Goal: Communication & Community: Answer question/provide support

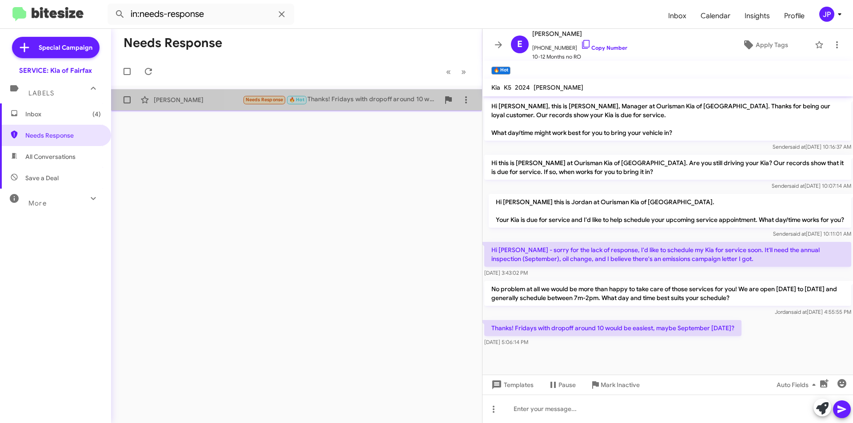
click at [413, 105] on div "Needs Response 🔥 Hot Thanks! Fridays with dropoff around 10 would be easiest, m…" at bounding box center [341, 100] width 197 height 10
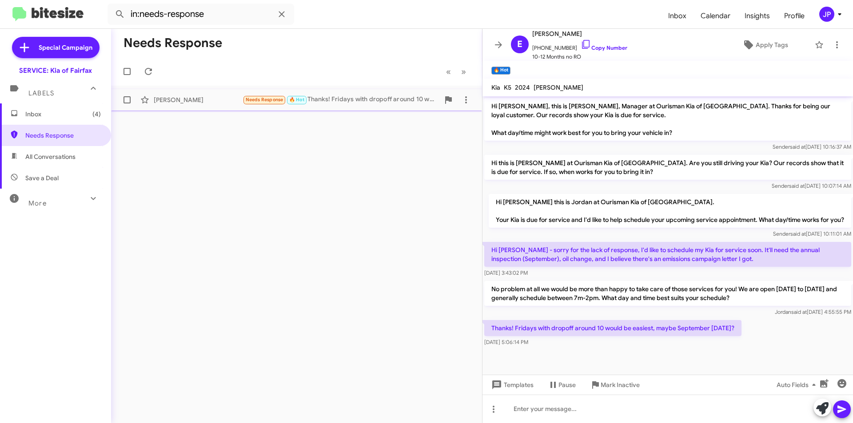
click at [413, 105] on div "Needs Response 🔥 Hot Thanks! Fridays with dropoff around 10 would be easiest, m…" at bounding box center [341, 100] width 197 height 10
click at [36, 117] on span "Inbox (4)" at bounding box center [63, 114] width 76 height 9
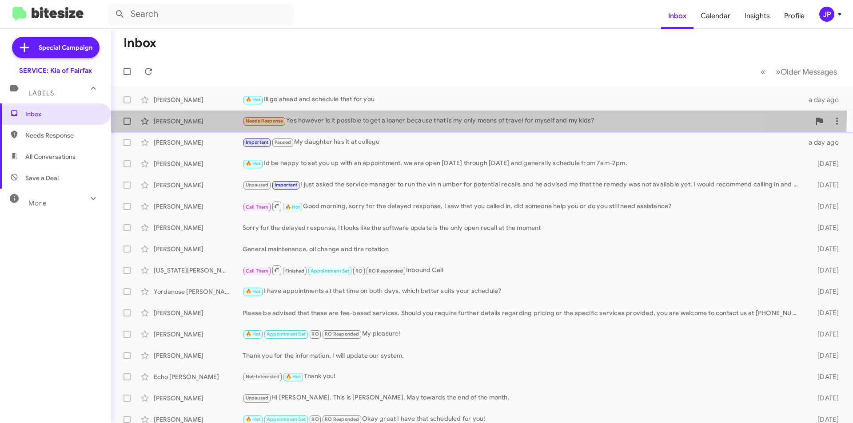
click at [298, 111] on span "[PERSON_NAME] Needs Response Yes however is it possible to get a loaner because…" at bounding box center [482, 121] width 742 height 21
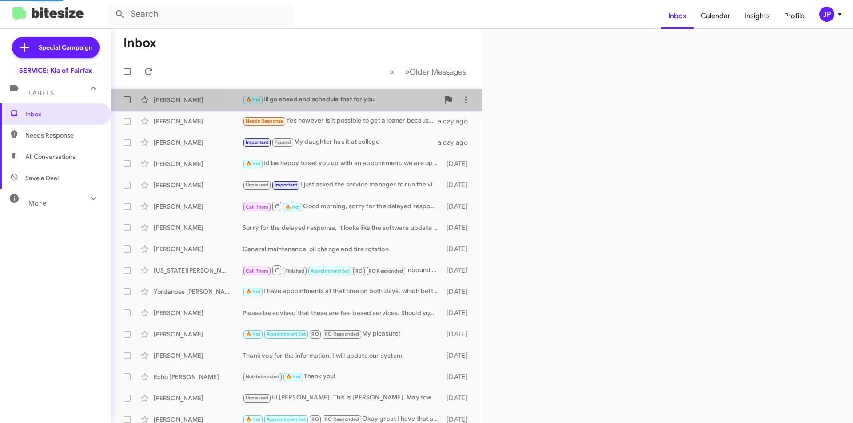
click at [310, 103] on div "🔥 Hot Ill go ahead and schedule that for you" at bounding box center [341, 100] width 197 height 10
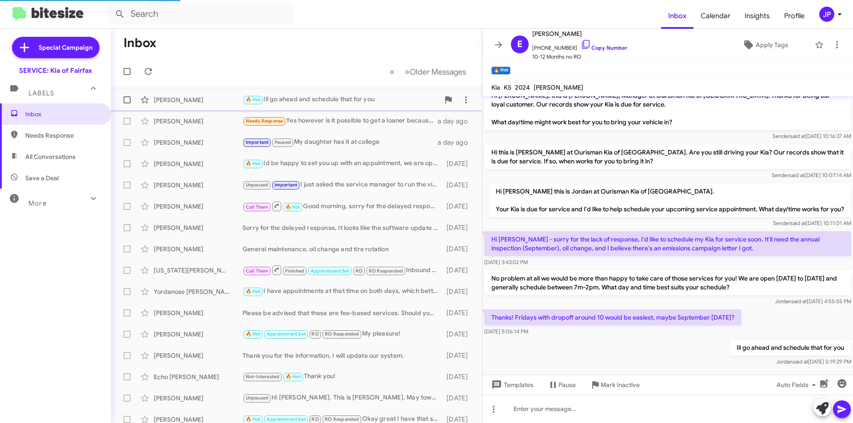
scroll to position [28, 0]
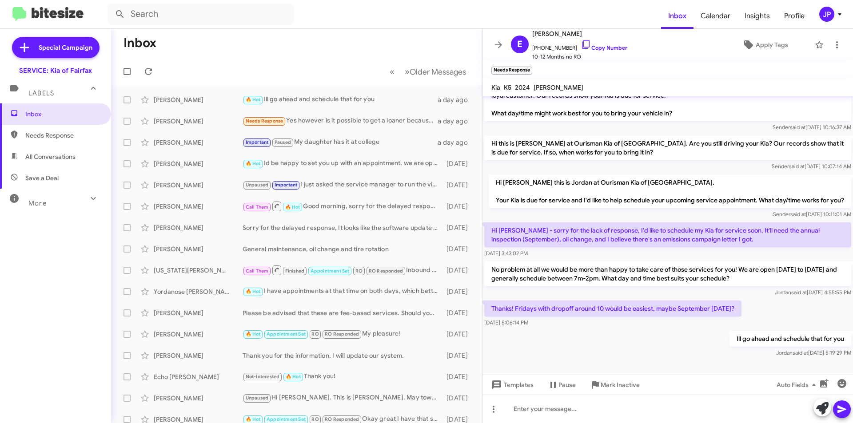
click at [730, 311] on p "Thanks! Fridays with dropoff around 10 would be easiest, maybe September [DATE]?" at bounding box center [612, 309] width 257 height 16
drag, startPoint x: 732, startPoint y: 309, endPoint x: 543, endPoint y: 329, distance: 189.4
click at [493, 315] on body "Inbox Calendar Insights Profile JP Special Campaign SERVICE: Kia of Fairfax Lab…" at bounding box center [426, 211] width 853 height 423
click at [802, 367] on div at bounding box center [668, 367] width 371 height 16
click at [746, 315] on div "Thanks! Fridays with dropoff around 10 would be easiest, maybe September [DATE]…" at bounding box center [668, 314] width 371 height 30
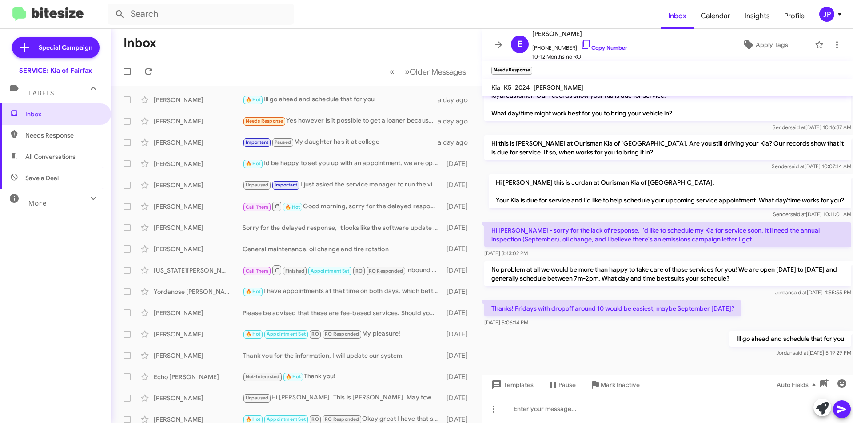
drag, startPoint x: 734, startPoint y: 308, endPoint x: 719, endPoint y: 307, distance: 14.2
click at [719, 307] on p "Thanks! Fridays with dropoff around 10 would be easiest, maybe September [DATE]?" at bounding box center [612, 309] width 257 height 16
click at [747, 301] on div "Thanks! Fridays with dropoff around 10 would be easiest, maybe September [DATE]…" at bounding box center [668, 314] width 371 height 30
drag, startPoint x: 491, startPoint y: 308, endPoint x: 761, endPoint y: 307, distance: 269.2
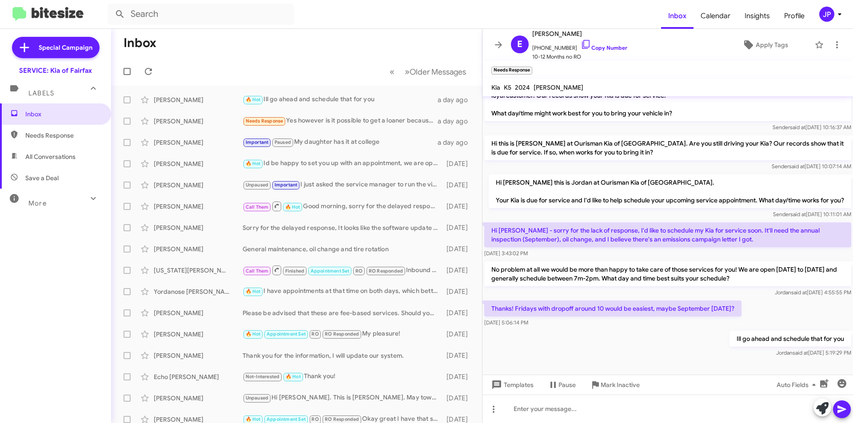
click at [761, 307] on div "Thanks! Fridays with dropoff around 10 would be easiest, maybe September [DATE]…" at bounding box center [668, 314] width 371 height 30
click at [598, 48] on link "Copy Number" at bounding box center [604, 47] width 47 height 7
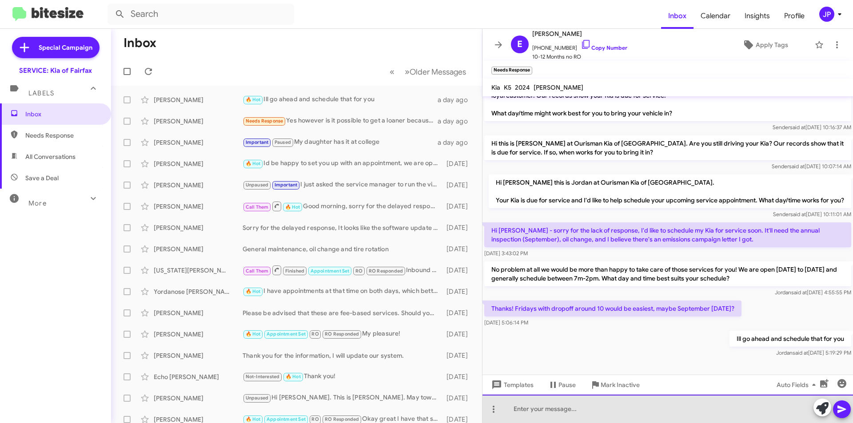
click at [552, 407] on div at bounding box center [668, 409] width 371 height 28
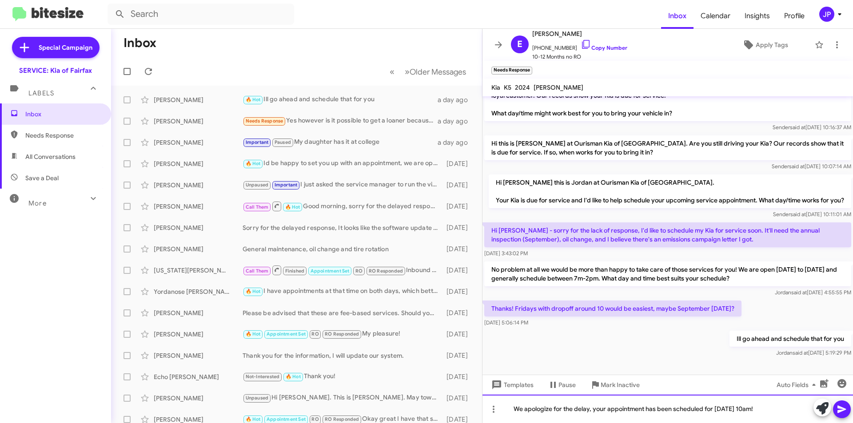
click at [589, 410] on div "We apologize for the delay, your appointment has been scheduled for [DATE] 10am!" at bounding box center [668, 409] width 371 height 28
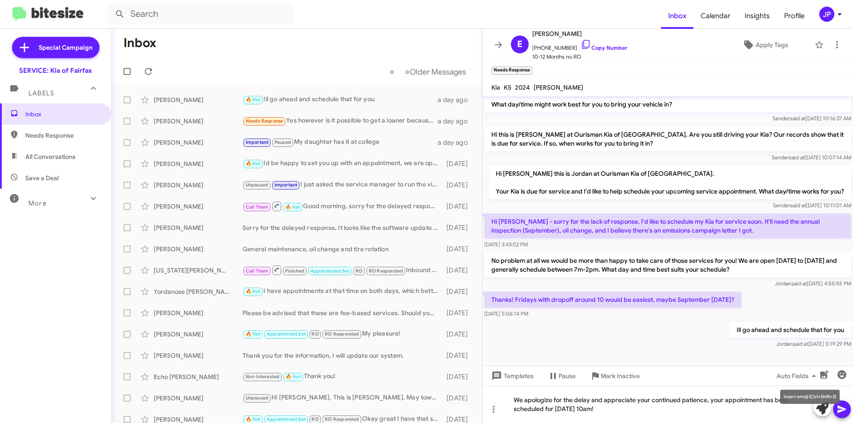
click at [840, 408] on mat-tooltip-component "Insert emoji (Ctrl+Shift+2)" at bounding box center [810, 397] width 72 height 27
click at [843, 409] on mat-tooltip-component "Insert emoji (Ctrl+Shift+2)" at bounding box center [810, 397] width 72 height 27
click at [846, 408] on icon at bounding box center [842, 409] width 11 height 11
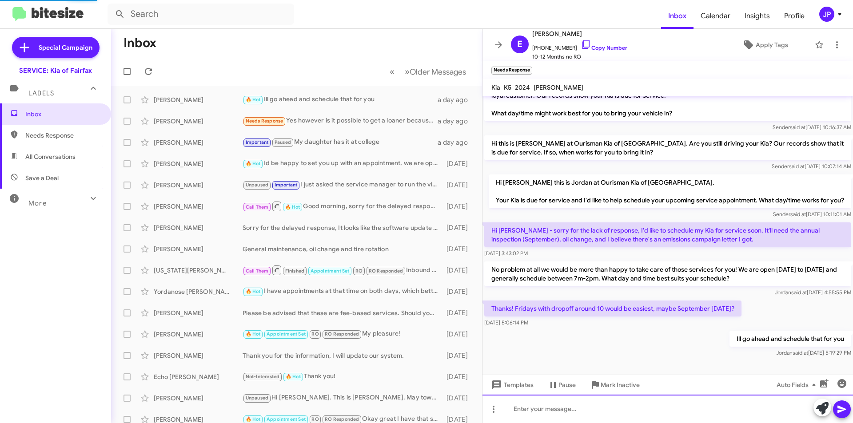
scroll to position [70, 0]
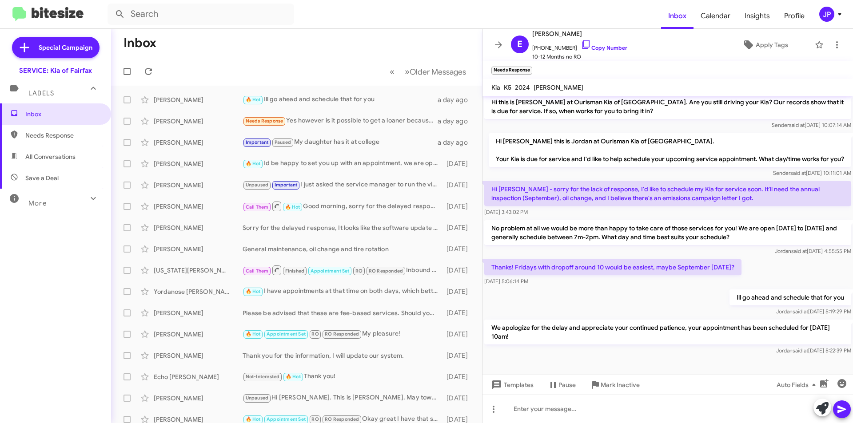
click at [61, 85] on div "Labels" at bounding box center [46, 89] width 79 height 16
